Goal: Navigation & Orientation: Understand site structure

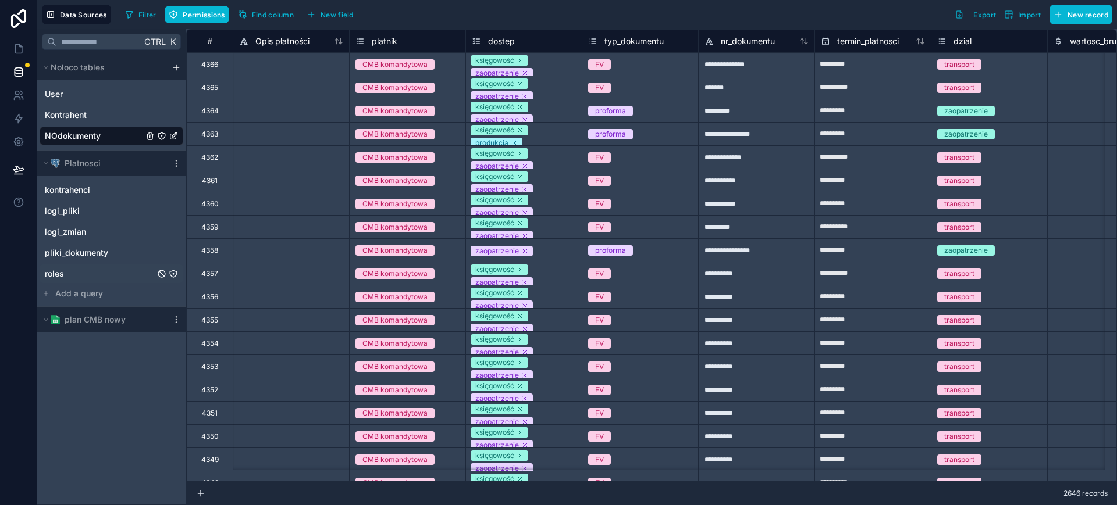
click at [72, 267] on div "roles" at bounding box center [112, 274] width 144 height 19
click at [72, 252] on span "pliki_dokumenty" at bounding box center [76, 253] width 63 height 12
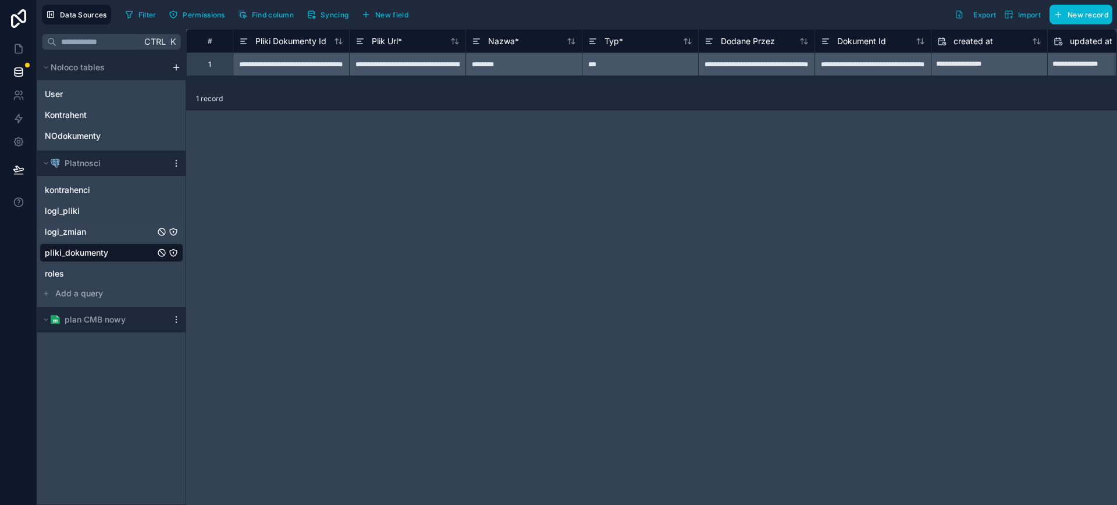
click at [64, 234] on span "logi_zmian" at bounding box center [65, 232] width 41 height 12
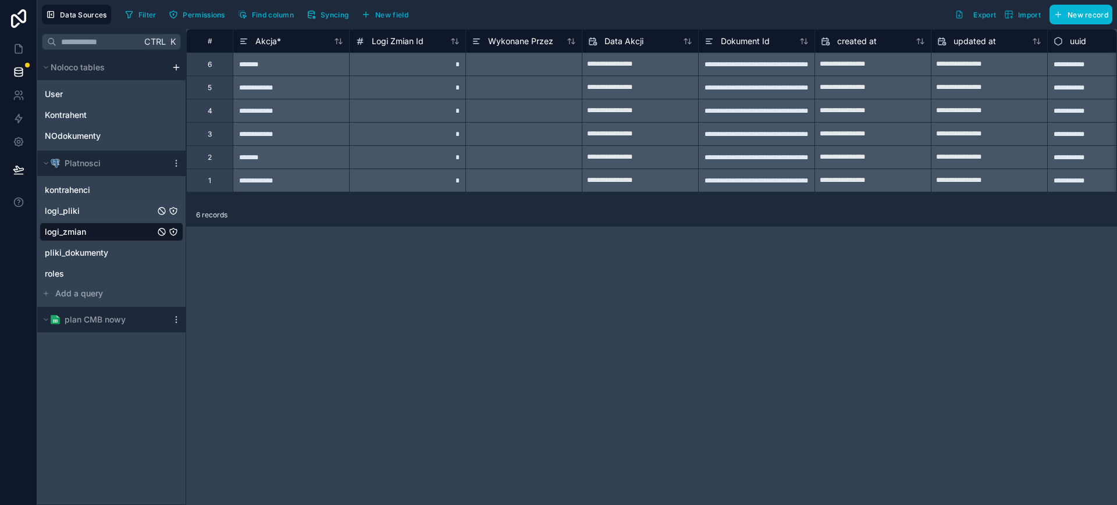
click at [66, 213] on span "logi_pliki" at bounding box center [62, 211] width 35 height 12
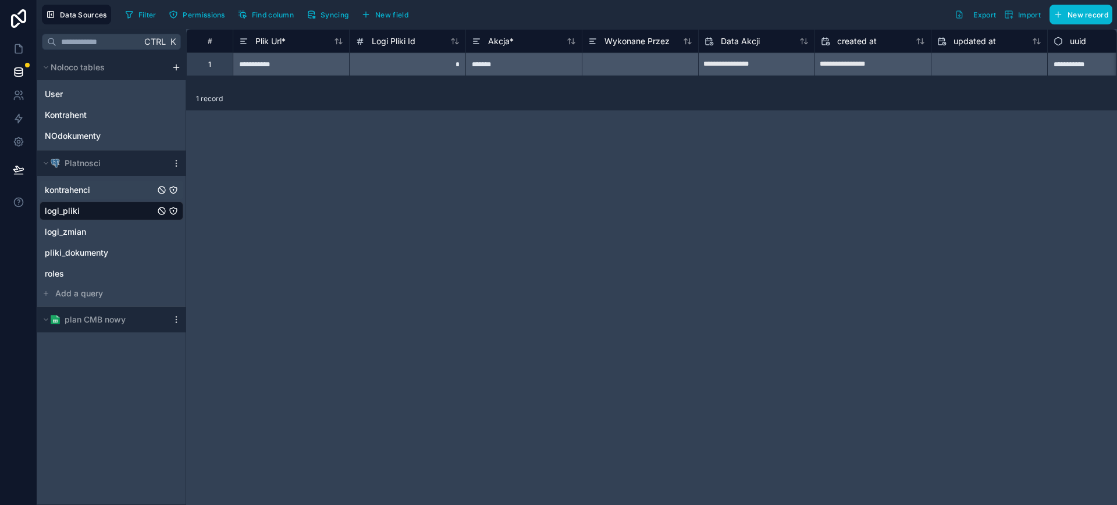
click at [67, 194] on span "kontrahenci" at bounding box center [67, 190] width 45 height 12
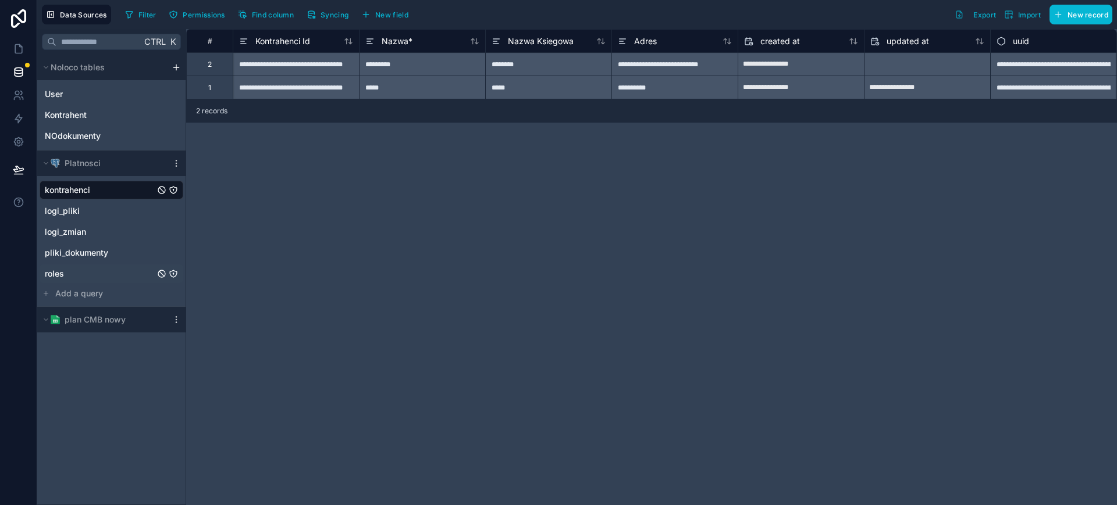
click at [52, 268] on span "roles" at bounding box center [54, 274] width 19 height 12
